Goal: Go to known website: Go to known website

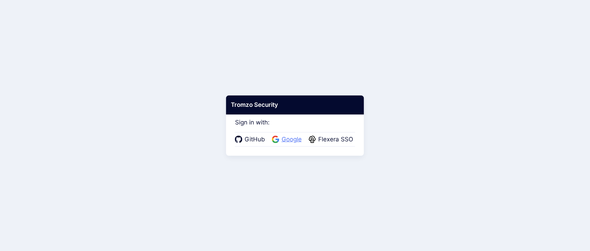
click at [283, 139] on span "Google" at bounding box center [292, 139] width 24 height 9
